Goal: Task Accomplishment & Management: Use online tool/utility

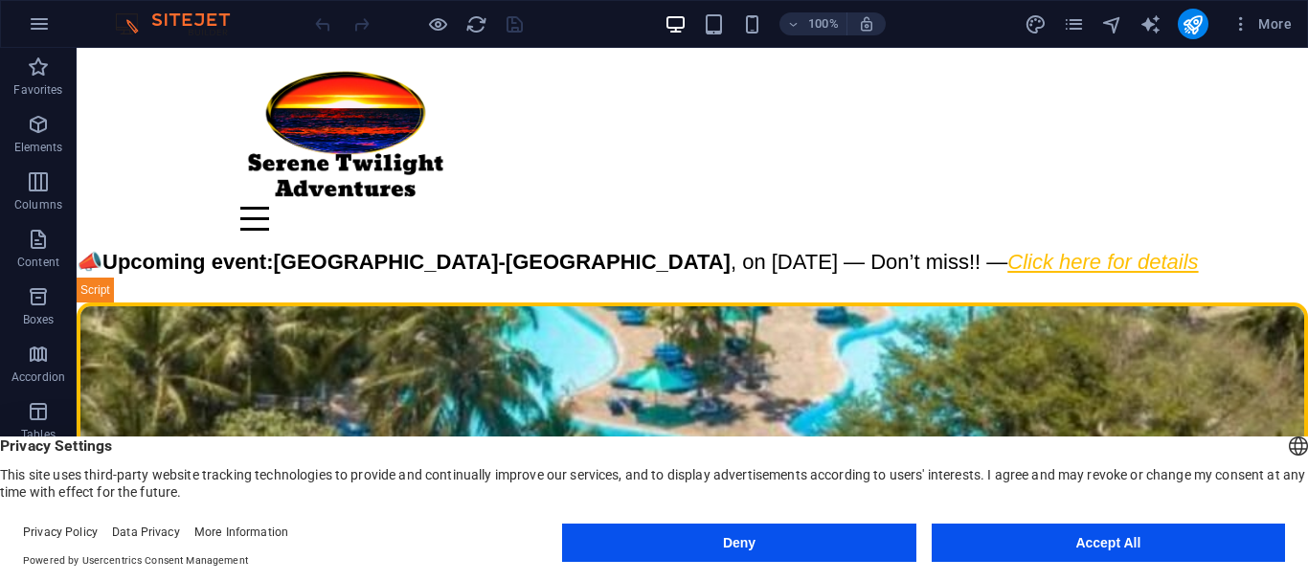
click at [1167, 542] on button "Accept All" at bounding box center [1108, 543] width 353 height 38
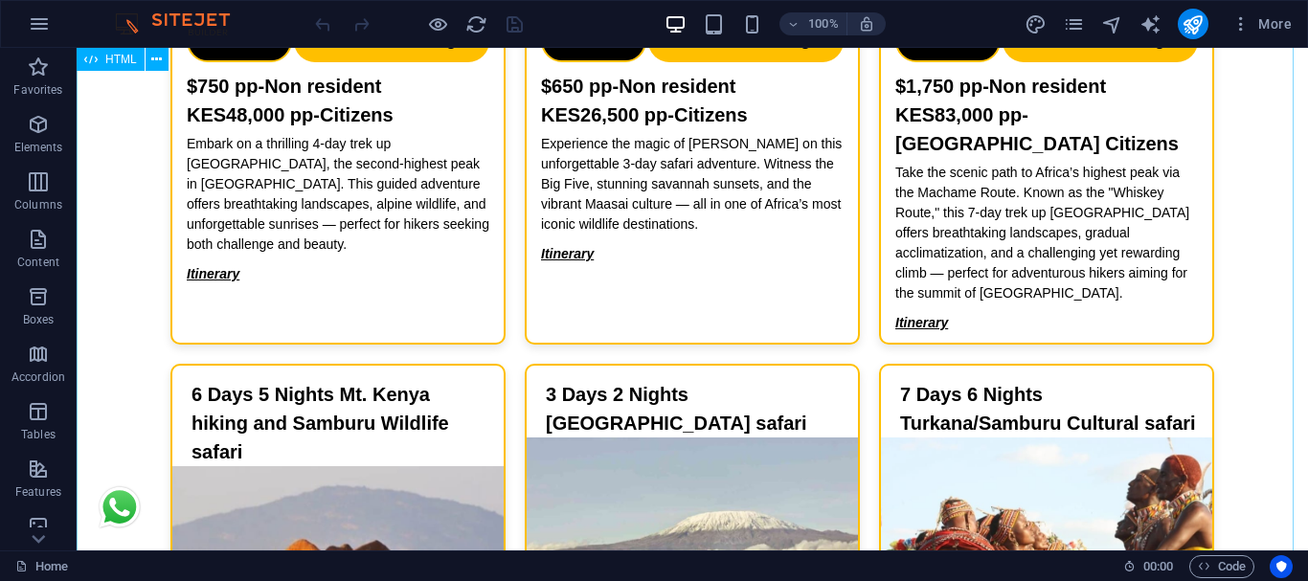
scroll to position [1417, 0]
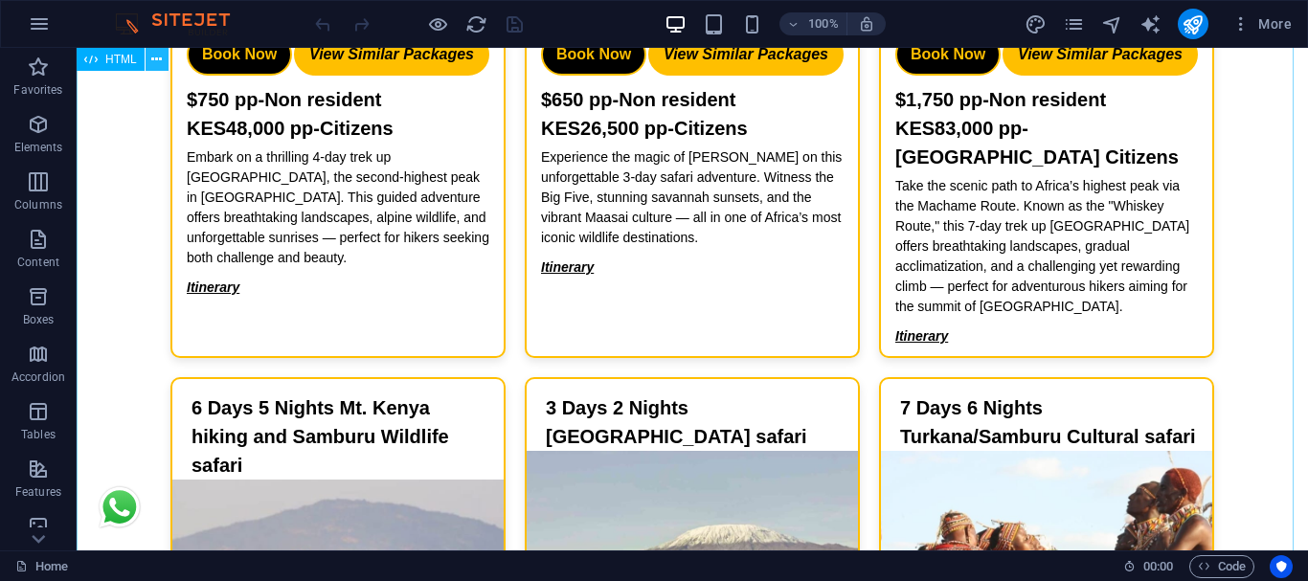
click at [158, 59] on icon at bounding box center [156, 60] width 11 height 20
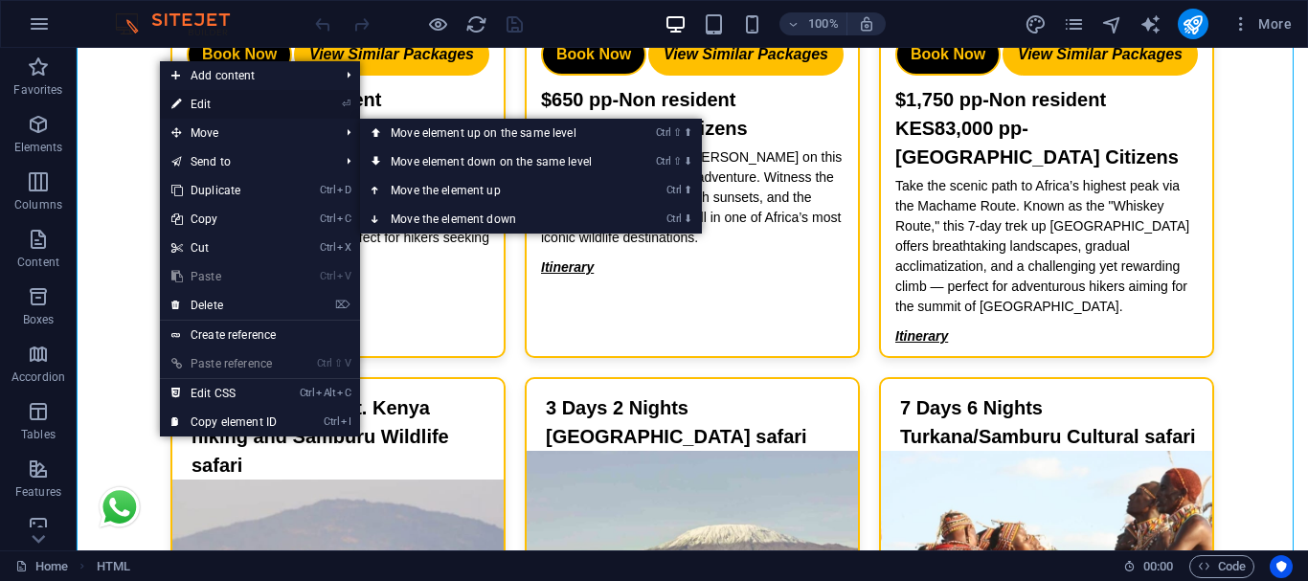
click at [209, 101] on link "⏎ Edit" at bounding box center [224, 104] width 128 height 29
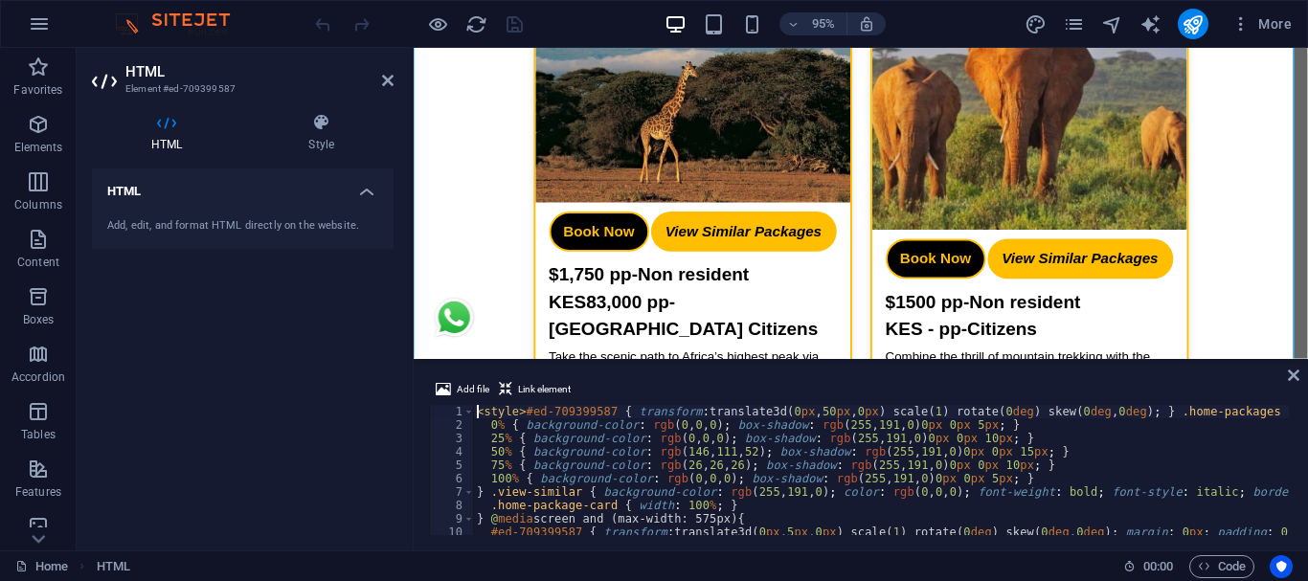
scroll to position [0, 0]
type textarea "50% { background-color: rgb(146, 111, 52); box-shadow: rgb(255, 191, 0) 0px 0px…"
click at [392, 86] on icon at bounding box center [387, 80] width 11 height 15
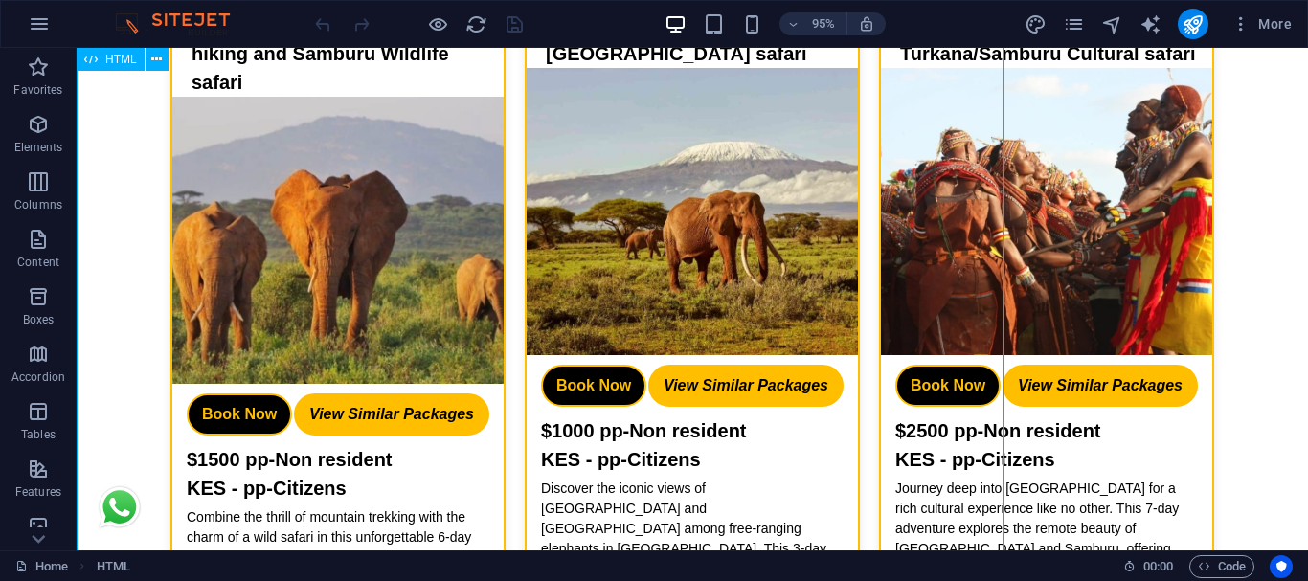
scroll to position [1250, 0]
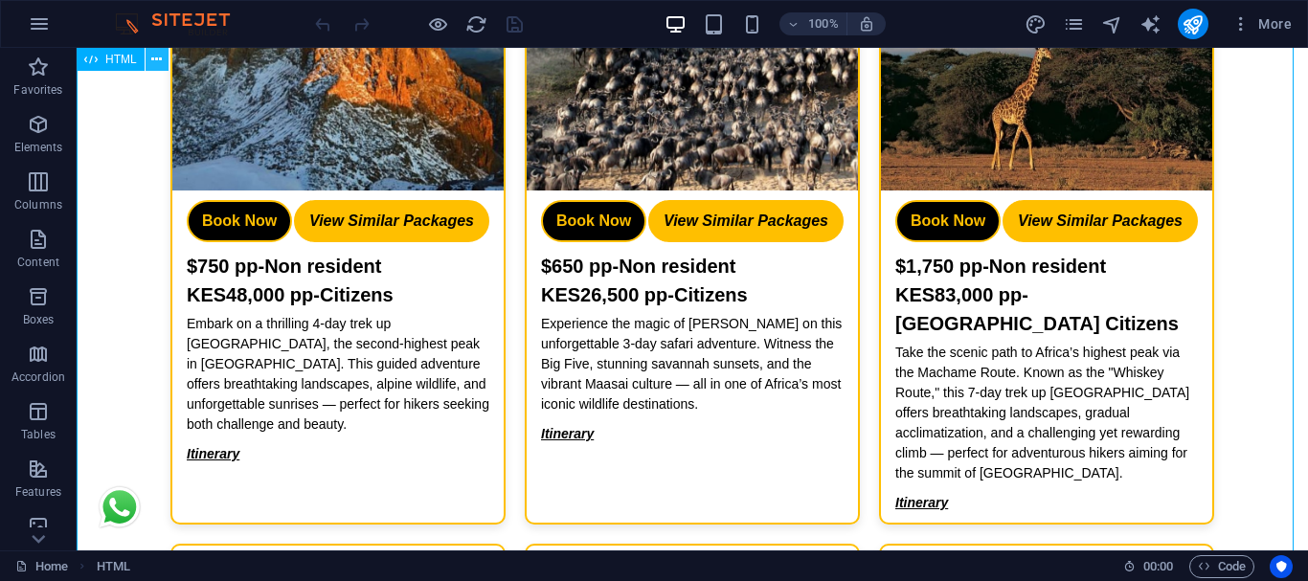
click at [161, 54] on icon at bounding box center [156, 60] width 11 height 20
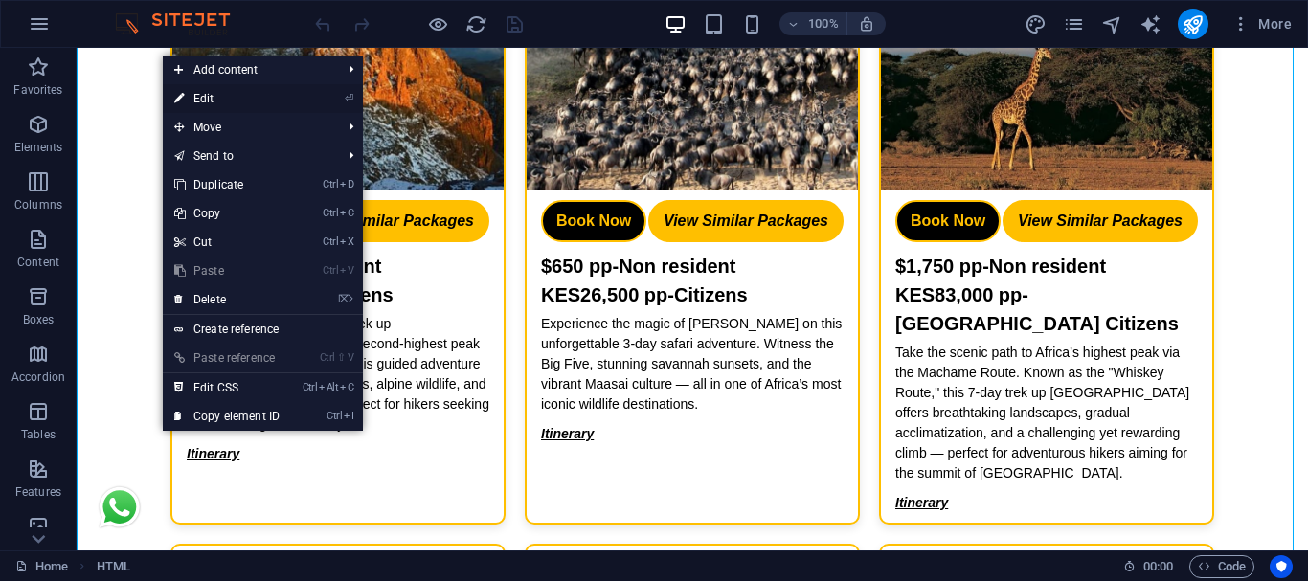
click at [201, 97] on link "⏎ Edit" at bounding box center [227, 98] width 128 height 29
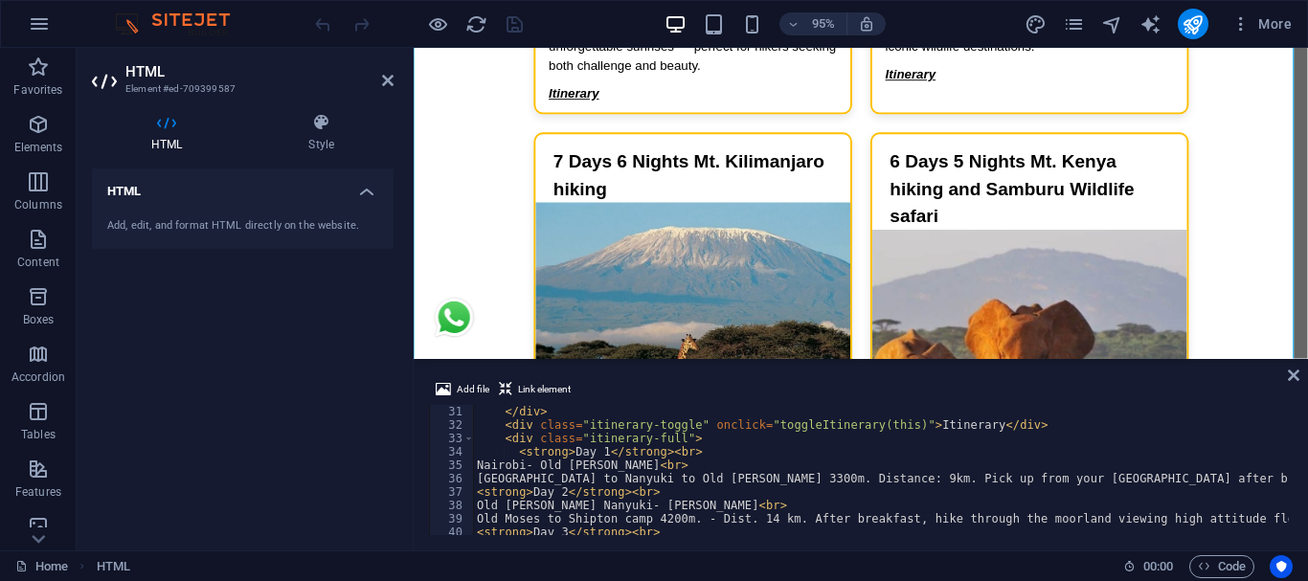
scroll to position [517, 0]
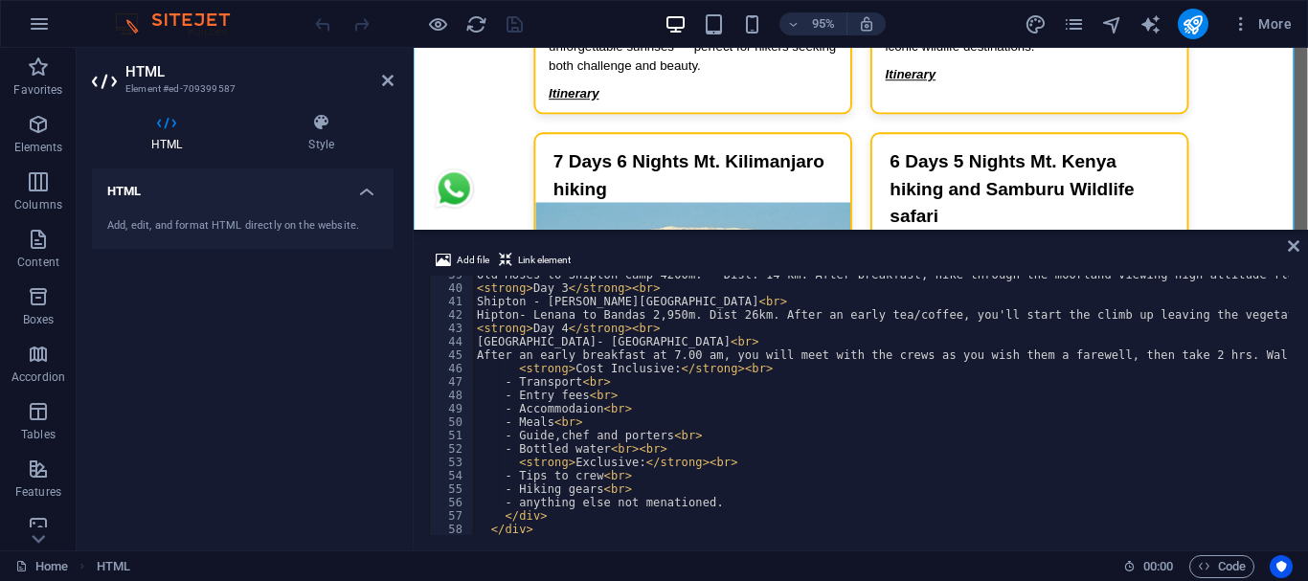
drag, startPoint x: 821, startPoint y: 362, endPoint x: 438, endPoint y: 189, distance: 421.2
click at [831, 229] on div "HTML HTML Menu Bar HTML HTML Add file Link element 50% { background-color: rgb(…" at bounding box center [861, 299] width 894 height 503
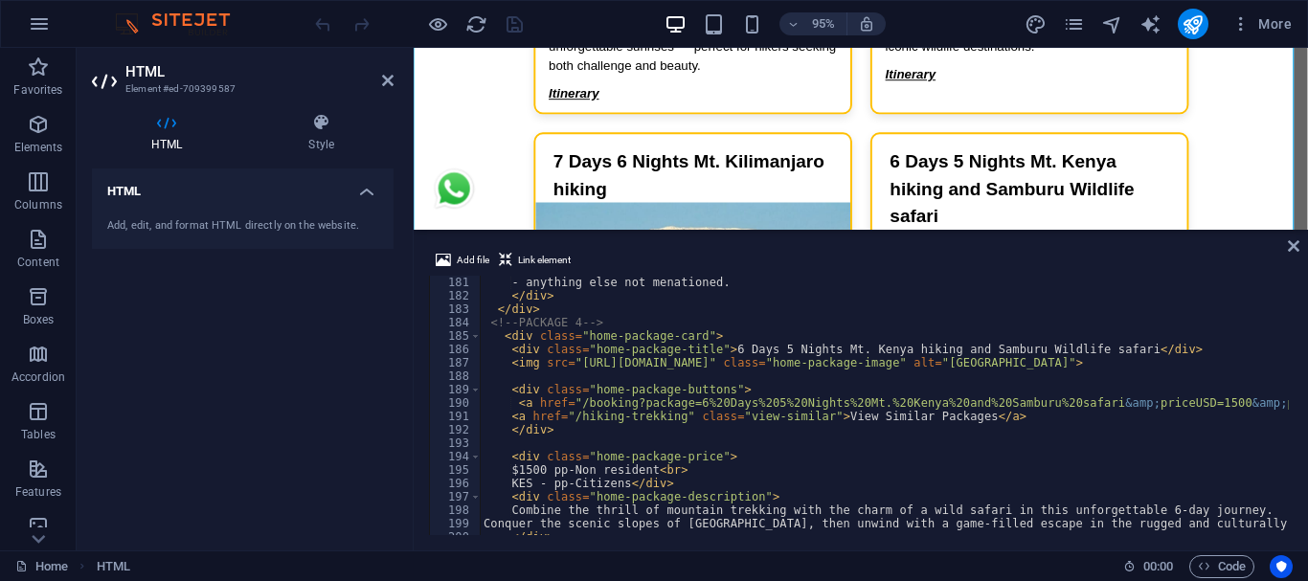
scroll to position [2413, 0]
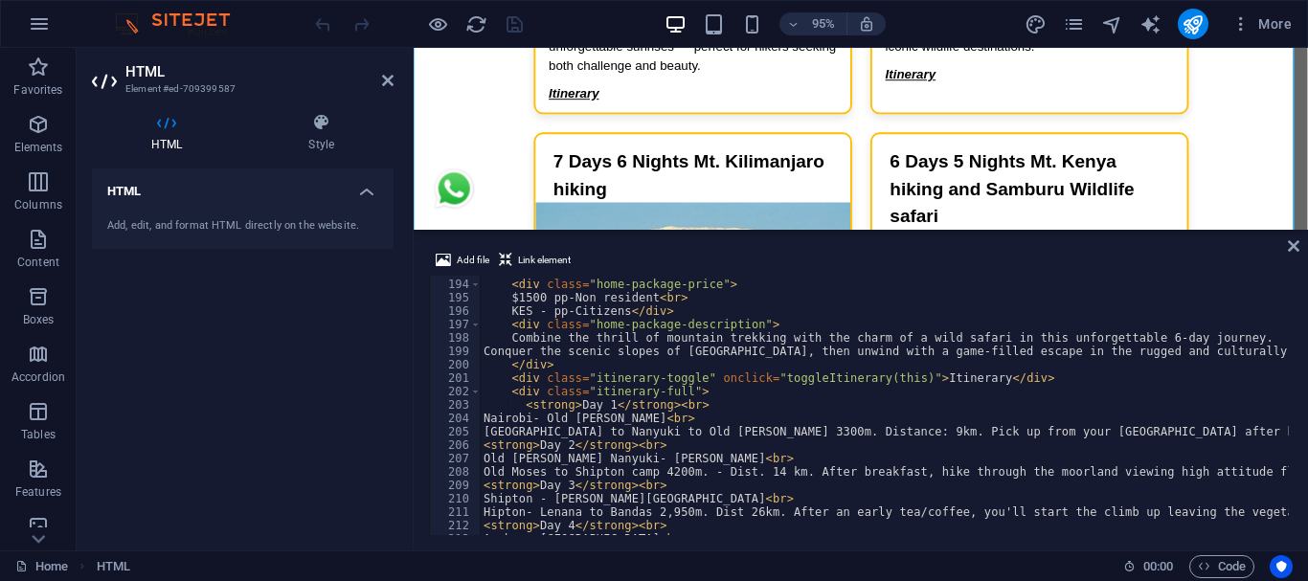
scroll to position [2528, 0]
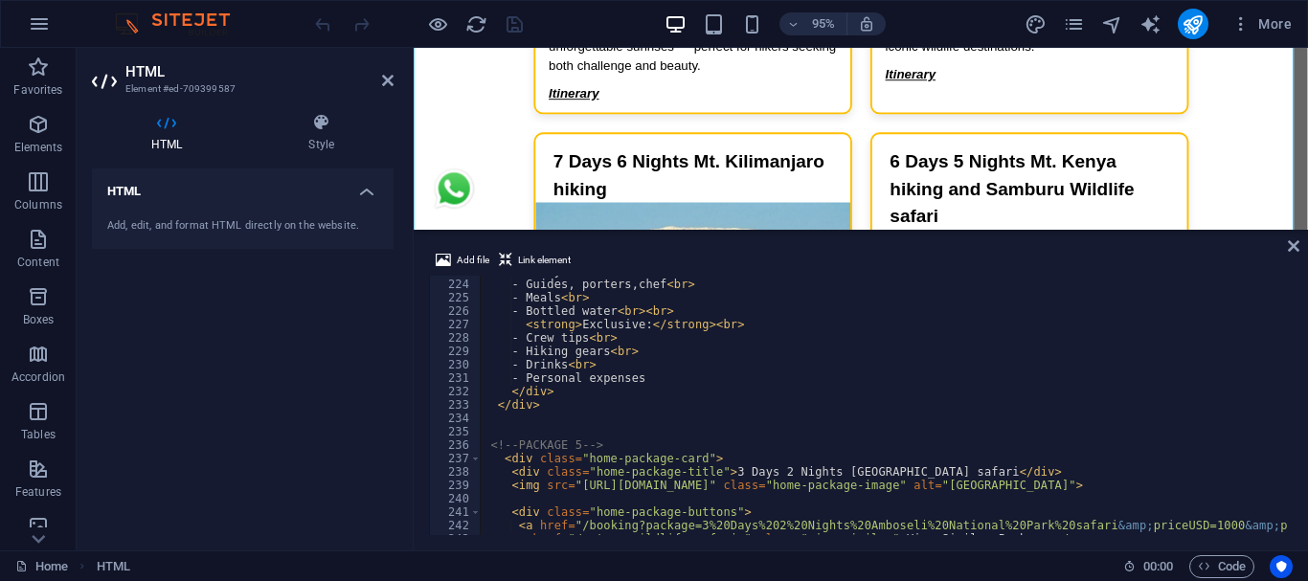
scroll to position [3045, 0]
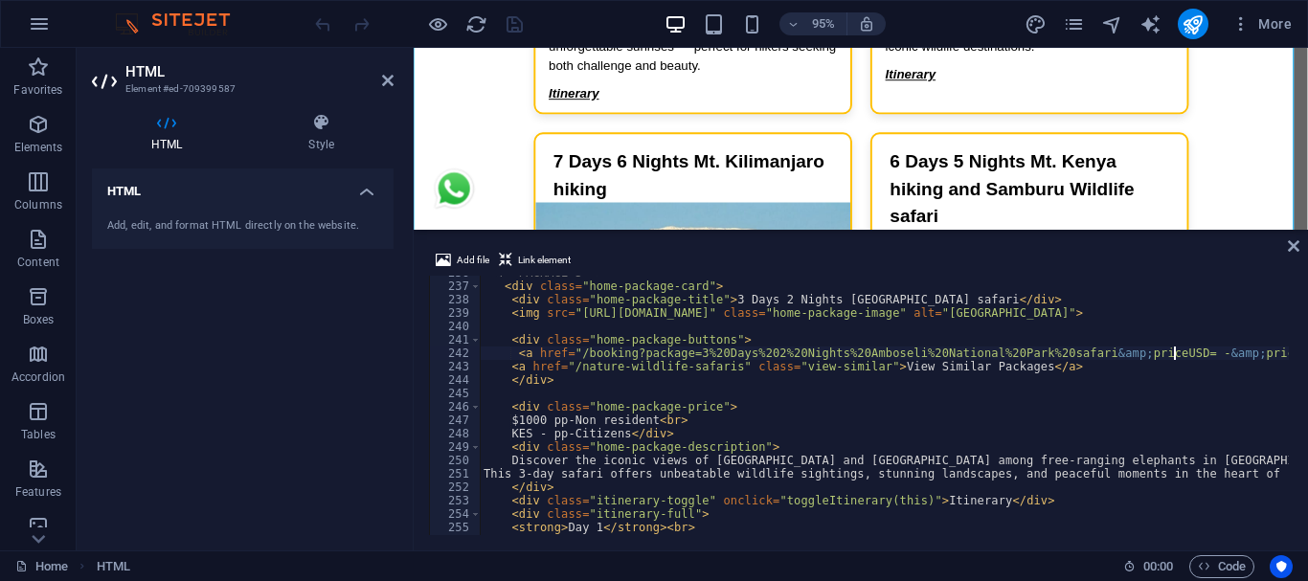
scroll to position [3159, 0]
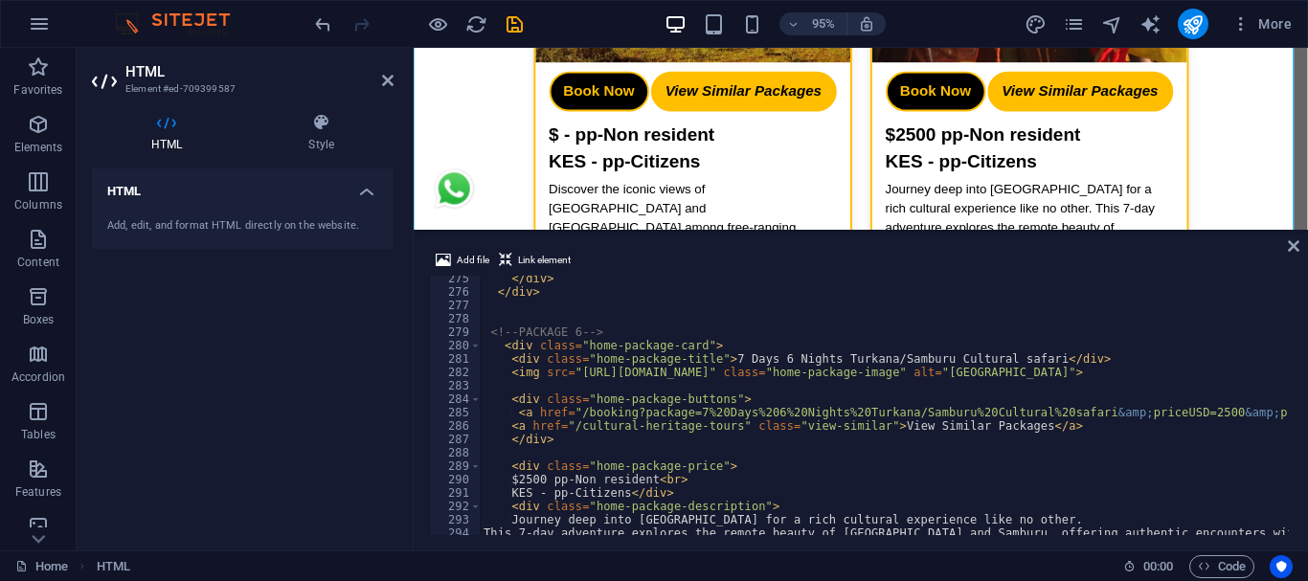
scroll to position [3676, 0]
drag, startPoint x: 1178, startPoint y: 414, endPoint x: 1170, endPoint y: 434, distance: 21.5
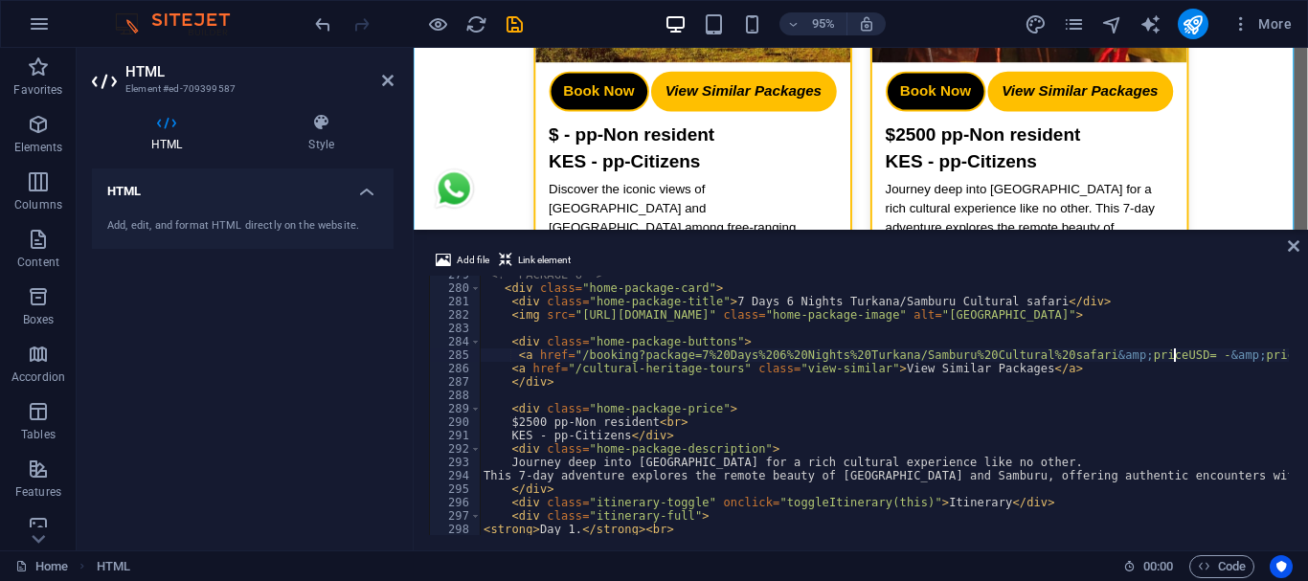
scroll to position [3791, 0]
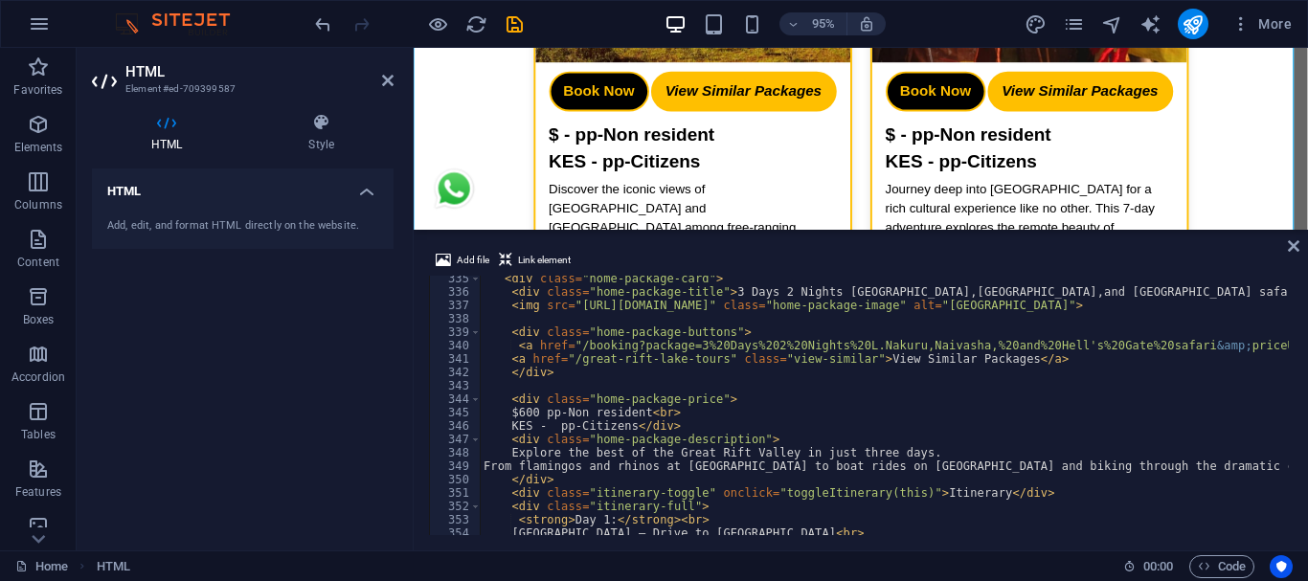
scroll to position [4481, 0]
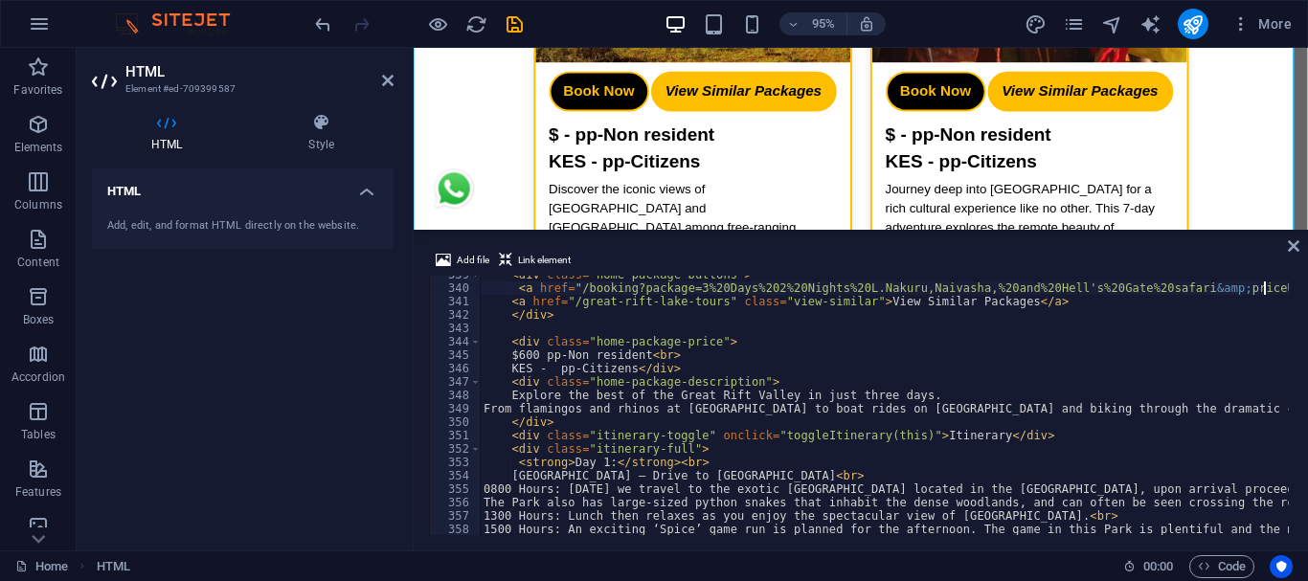
scroll to position [4538, 0]
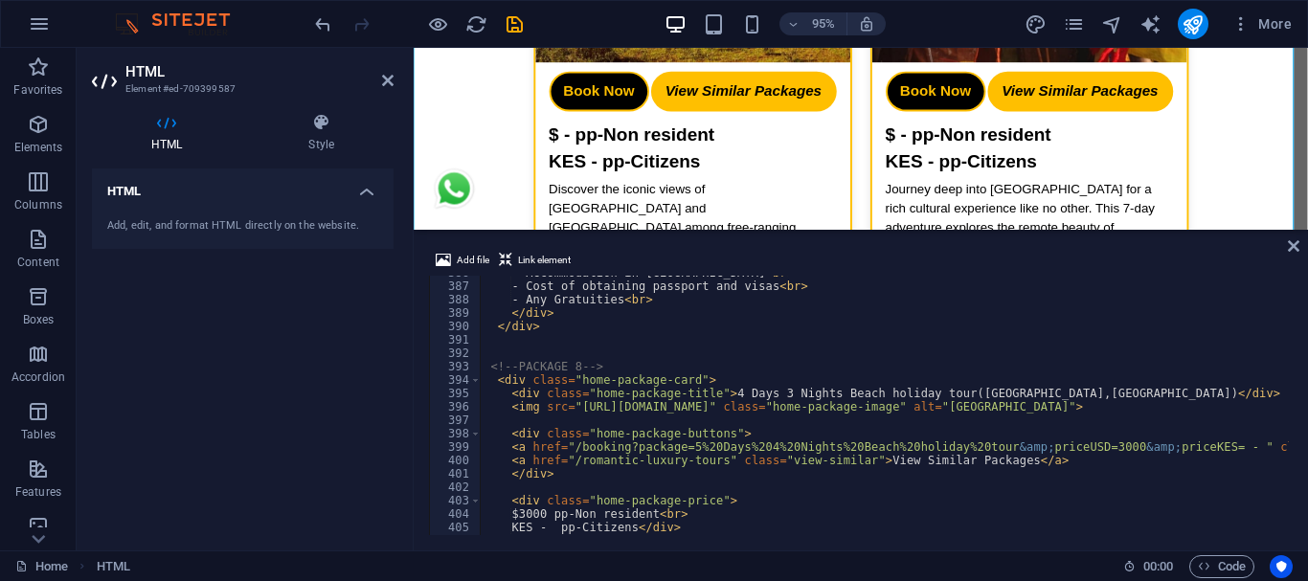
scroll to position [5170, 0]
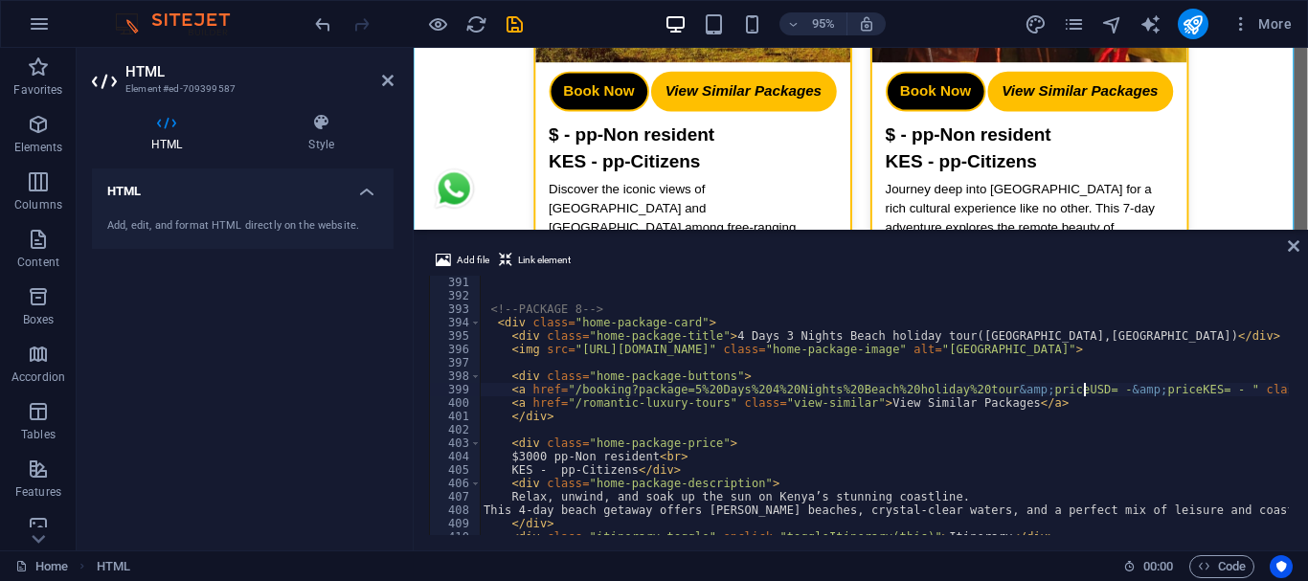
scroll to position [5285, 0]
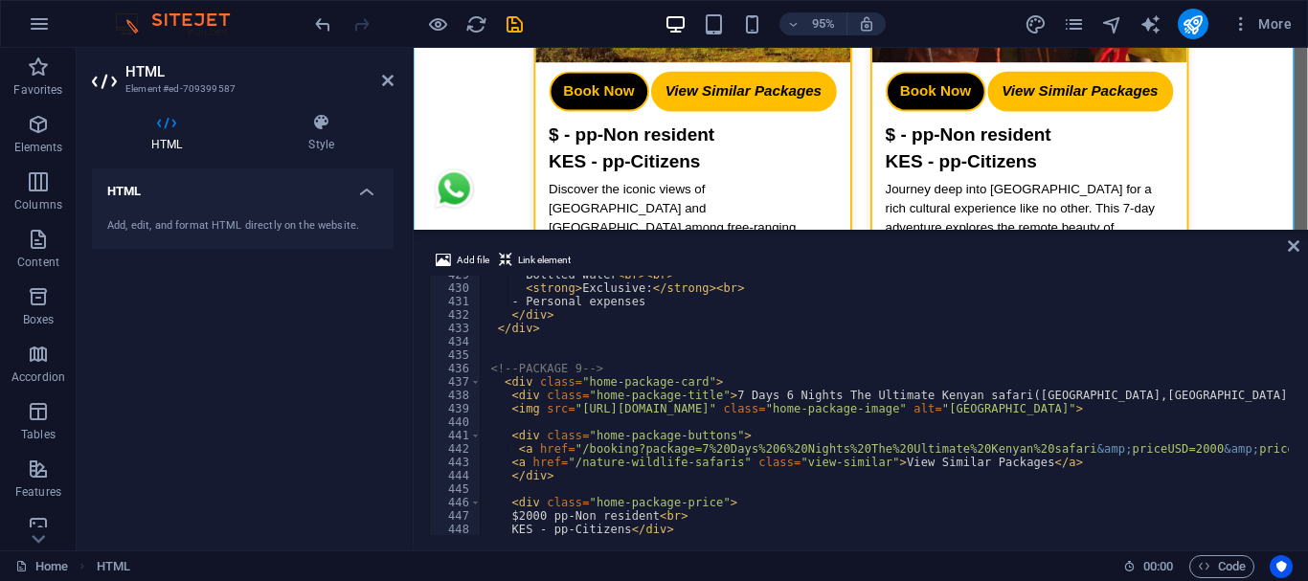
scroll to position [5744, 0]
click at [945, 178] on div "4 Days 3 Nights Mt. Kenya hiking Book Now View Similar Packages $750 pp-Non res…" at bounding box center [884, 130] width 941 height 3672
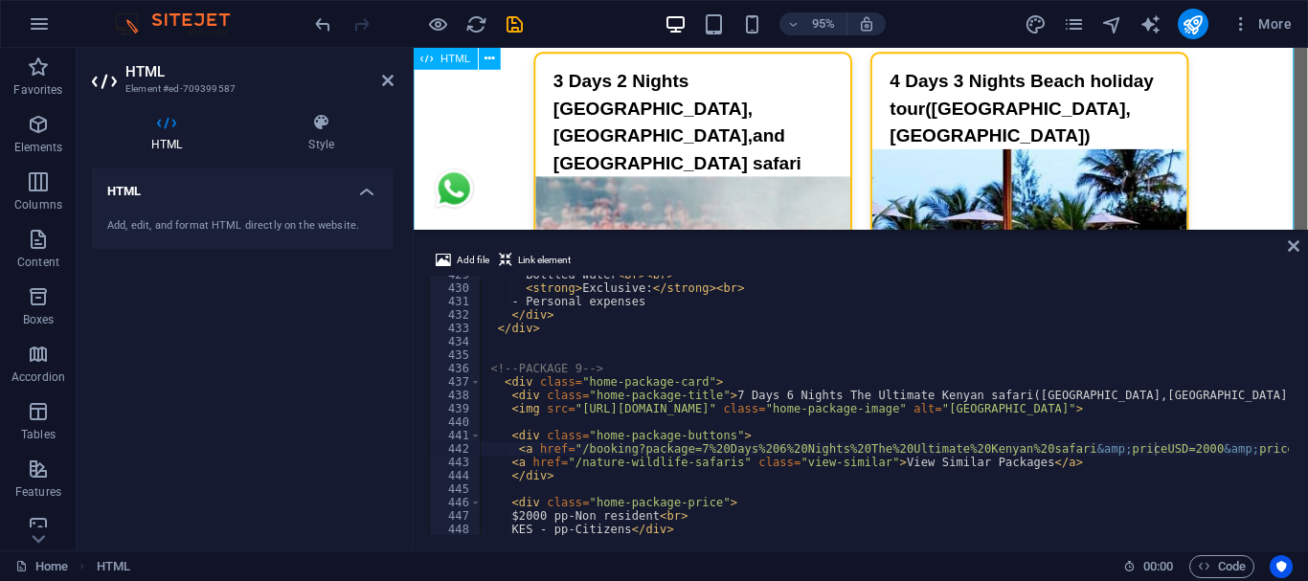
scroll to position [2949, 0]
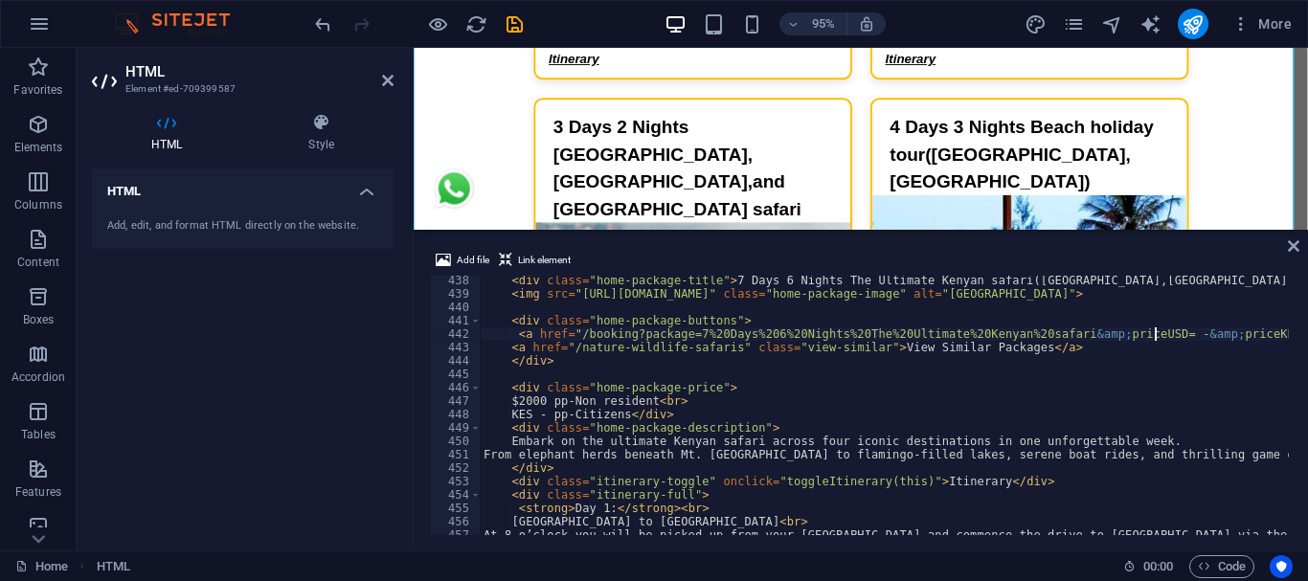
scroll to position [5917, 0]
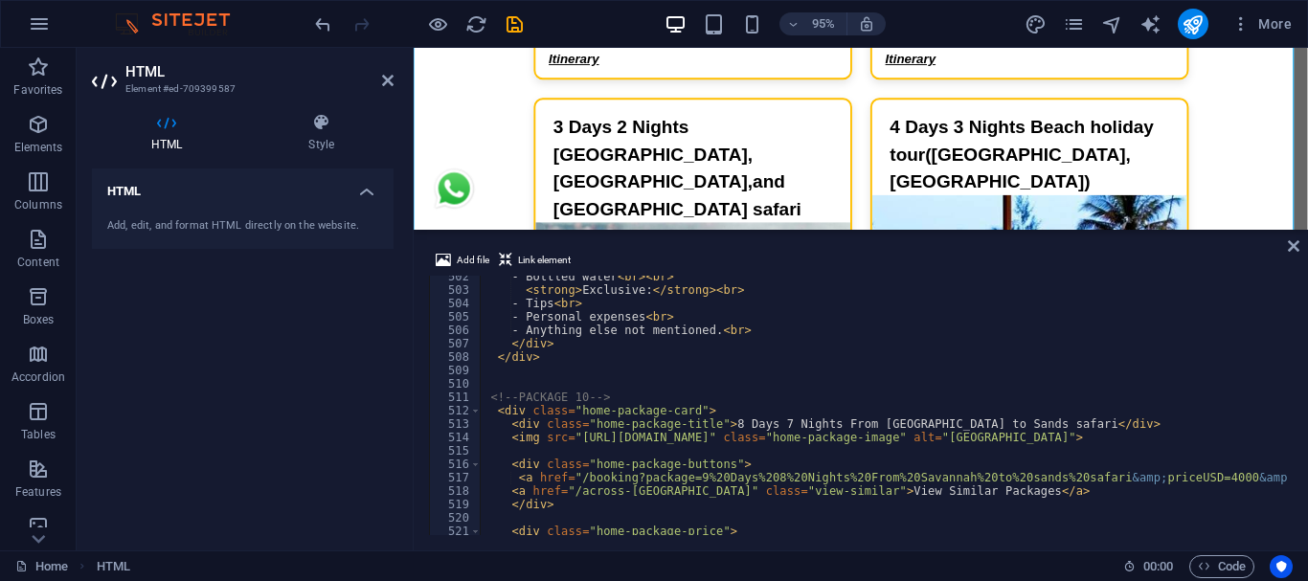
scroll to position [6836, 0]
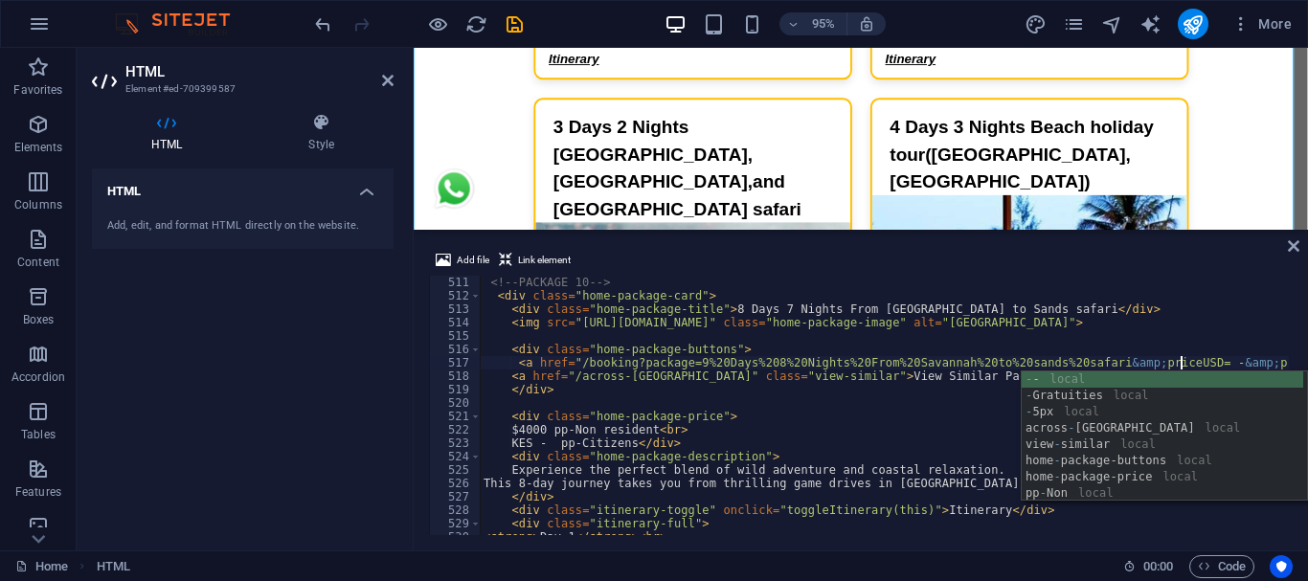
scroll to position [0, 56]
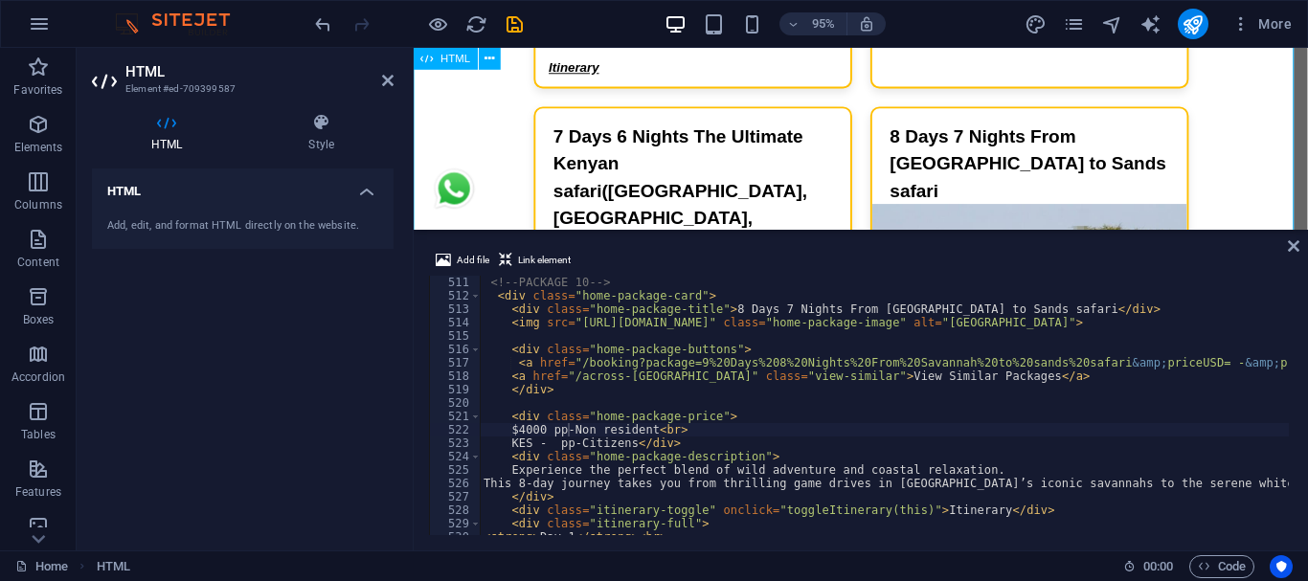
scroll to position [3715, 0]
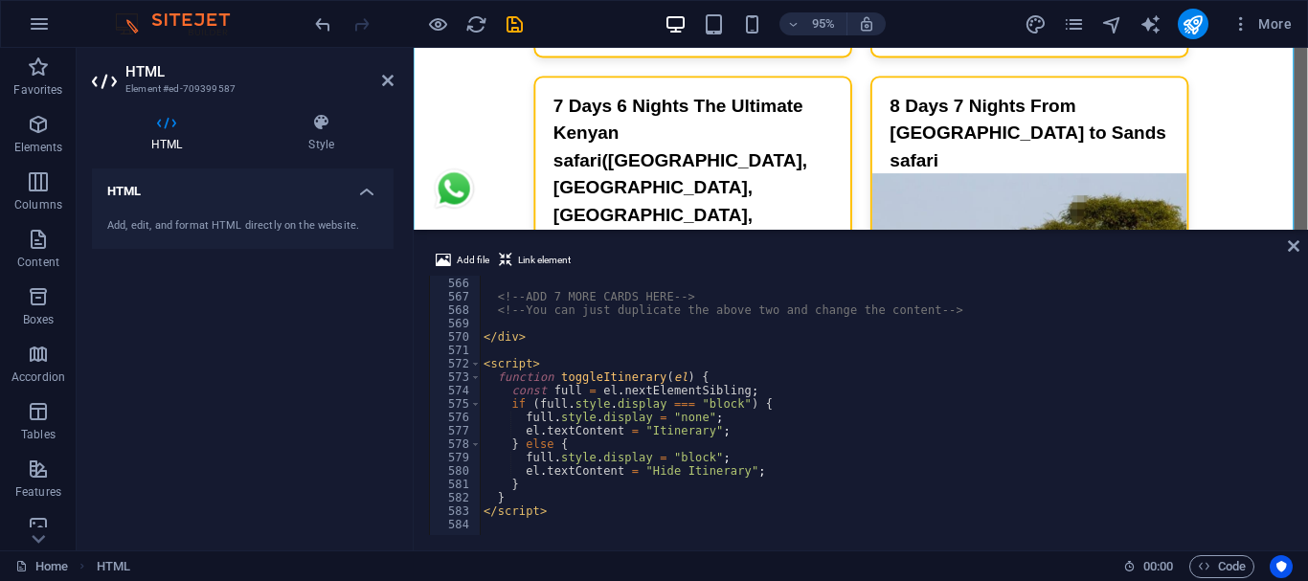
scroll to position [7572, 0]
type textarea "$ - pp-Non resident<br>"
click at [1294, 254] on link at bounding box center [1293, 246] width 11 height 16
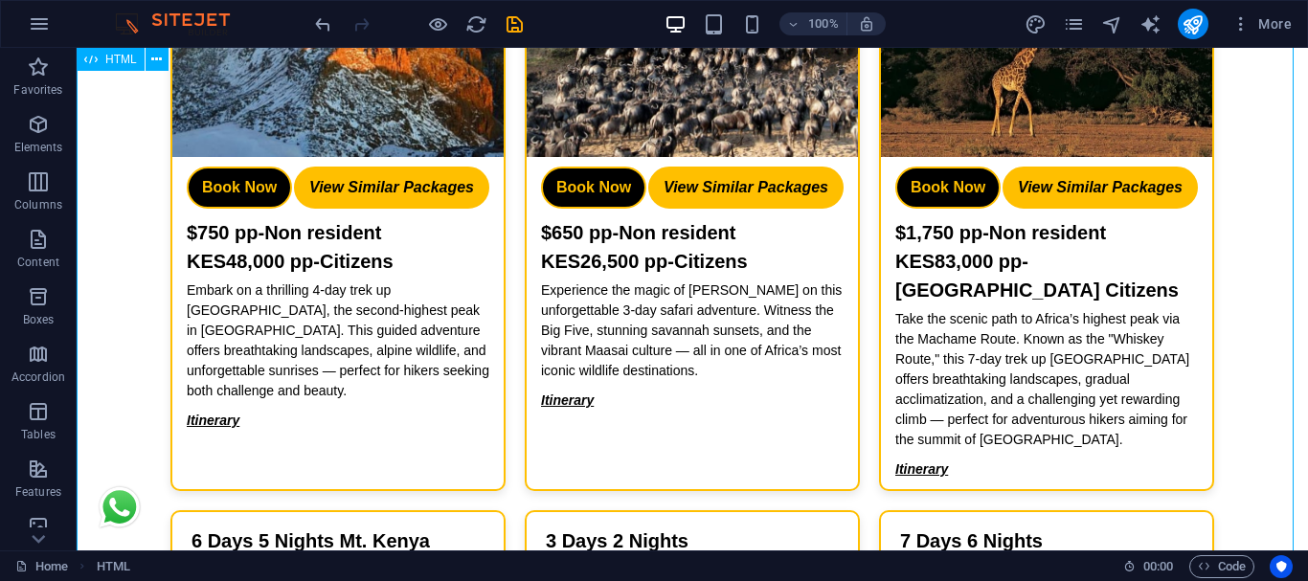
scroll to position [1225, 0]
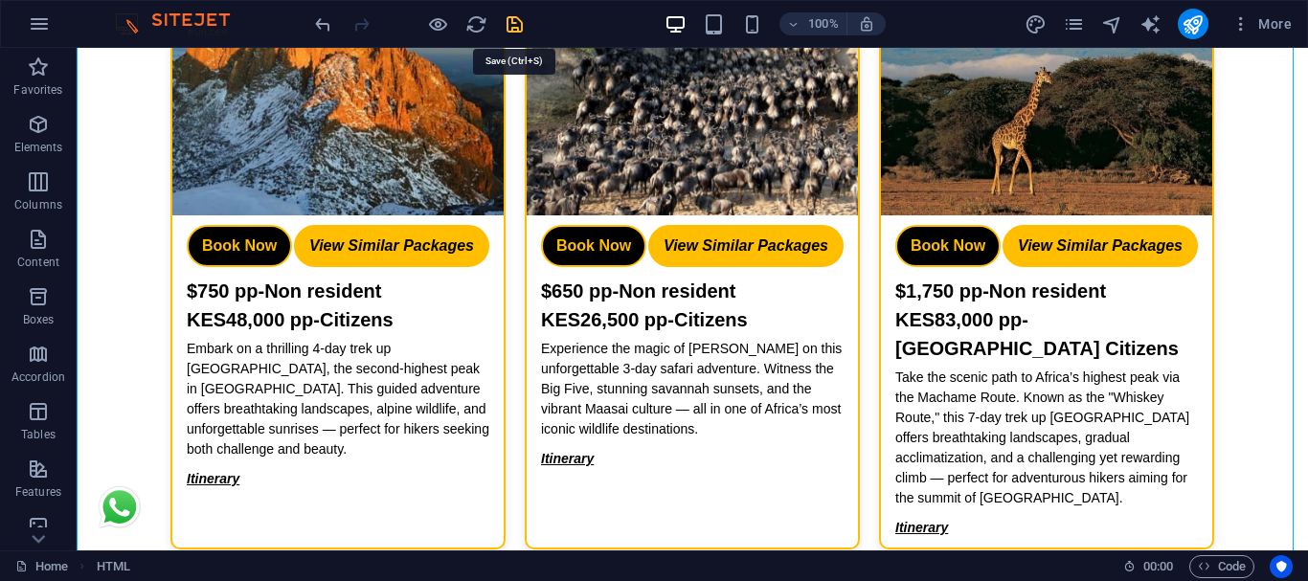
click at [520, 28] on icon "save" at bounding box center [515, 24] width 22 height 22
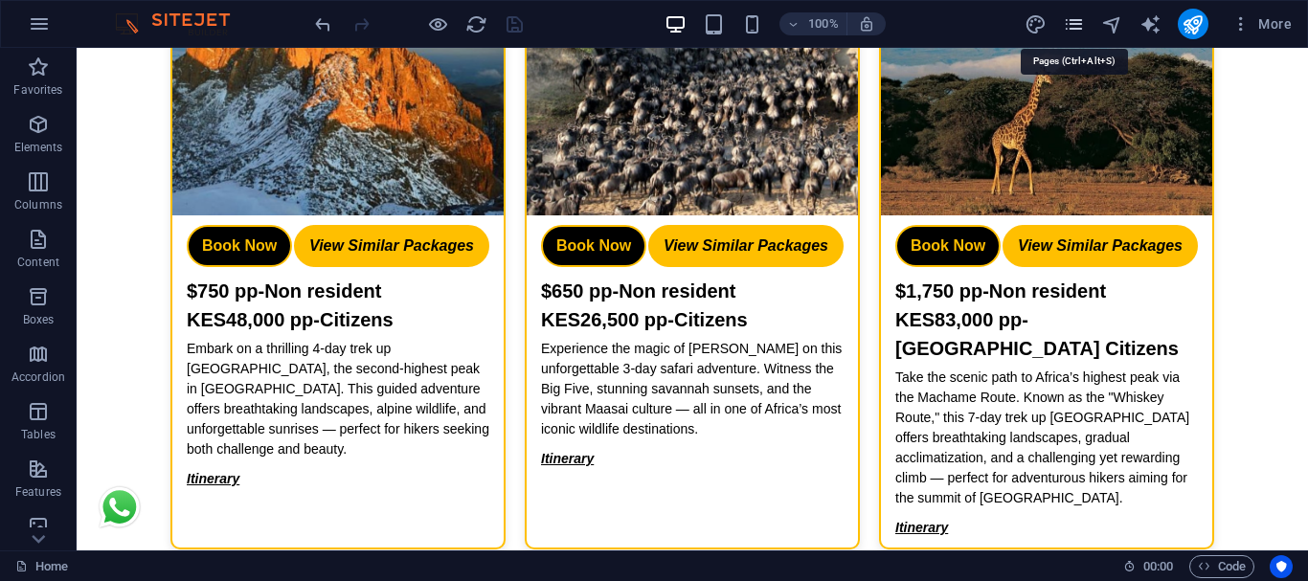
click at [1079, 33] on icon "pages" at bounding box center [1074, 24] width 22 height 22
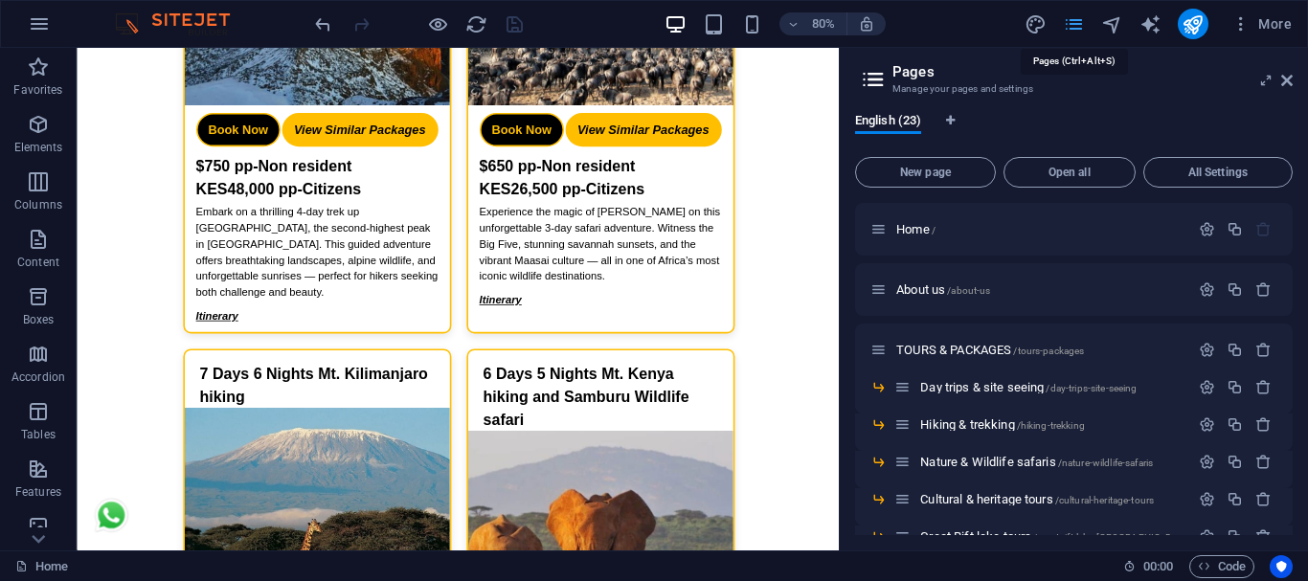
scroll to position [1130, 0]
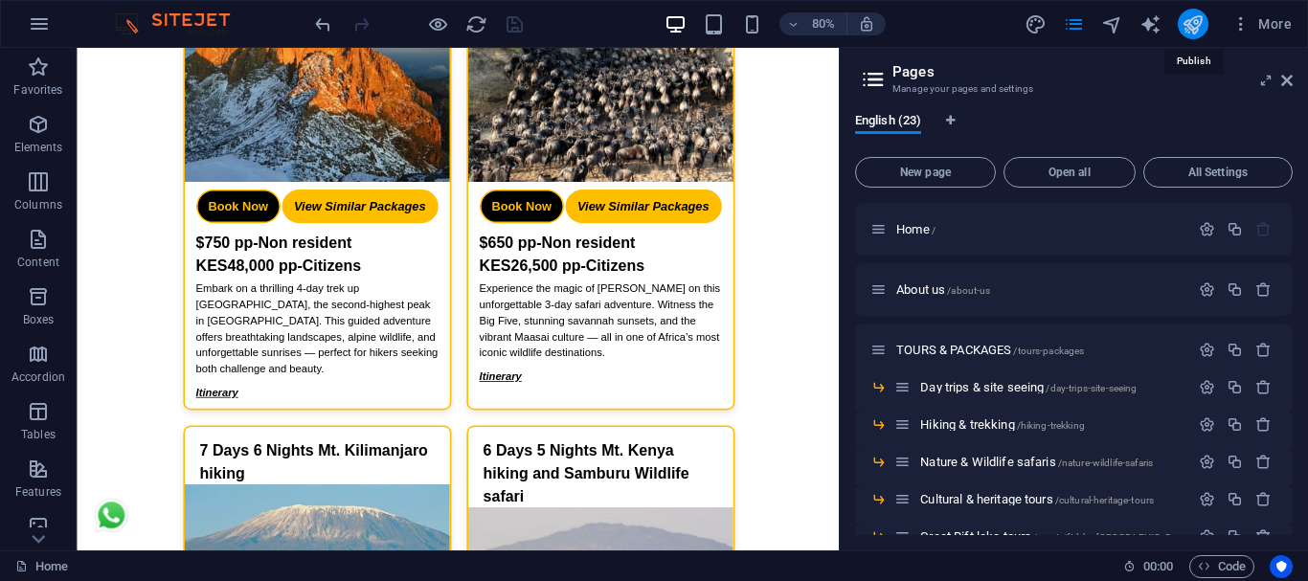
click at [1188, 30] on icon "publish" at bounding box center [1192, 24] width 22 height 22
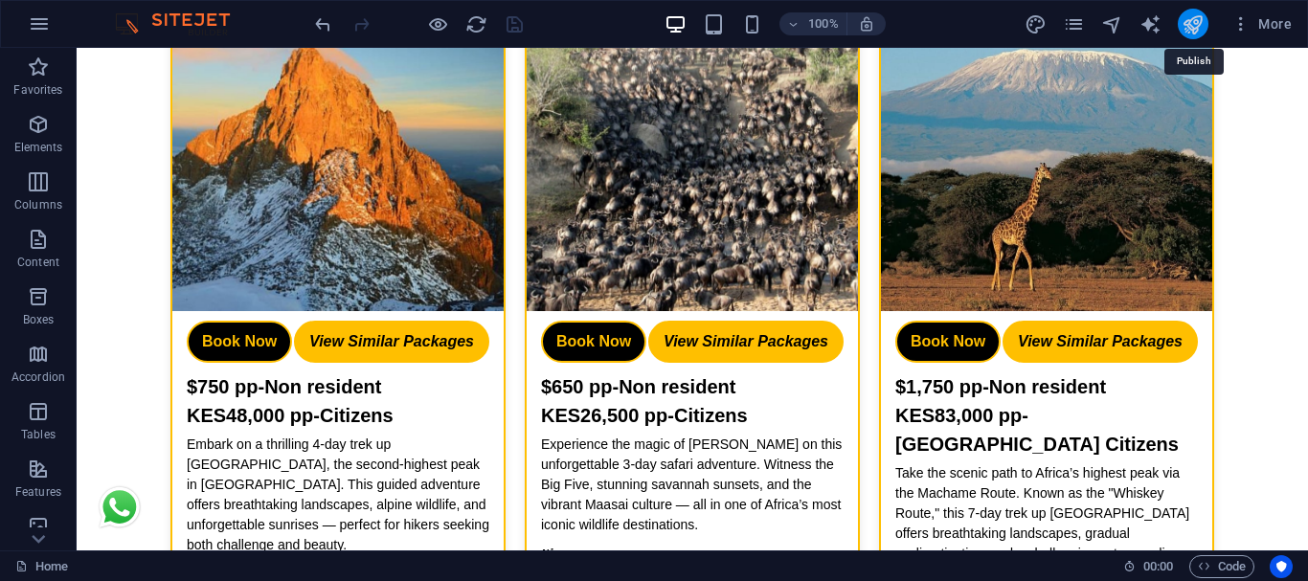
scroll to position [1225, 0]
